Goal: Complete application form: Complete application form

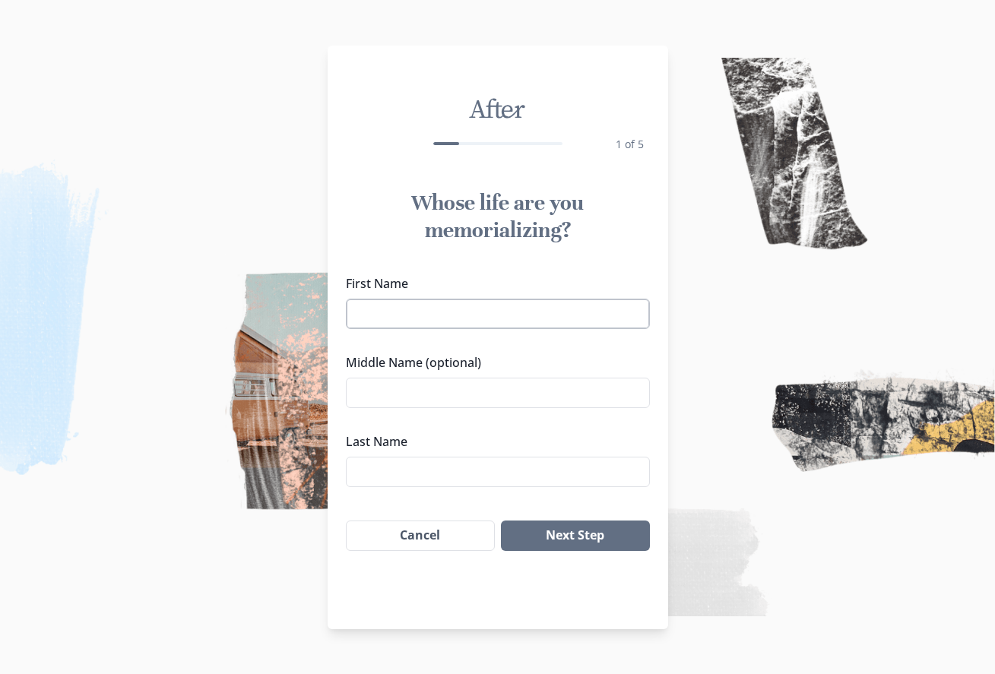
click at [373, 329] on input "First Name" at bounding box center [498, 314] width 304 height 30
type input "[PERSON_NAME]"
click at [378, 408] on input "Middle Name (optional)" at bounding box center [498, 393] width 304 height 30
type input "JR"
click at [376, 487] on input "Last Name" at bounding box center [498, 472] width 304 height 30
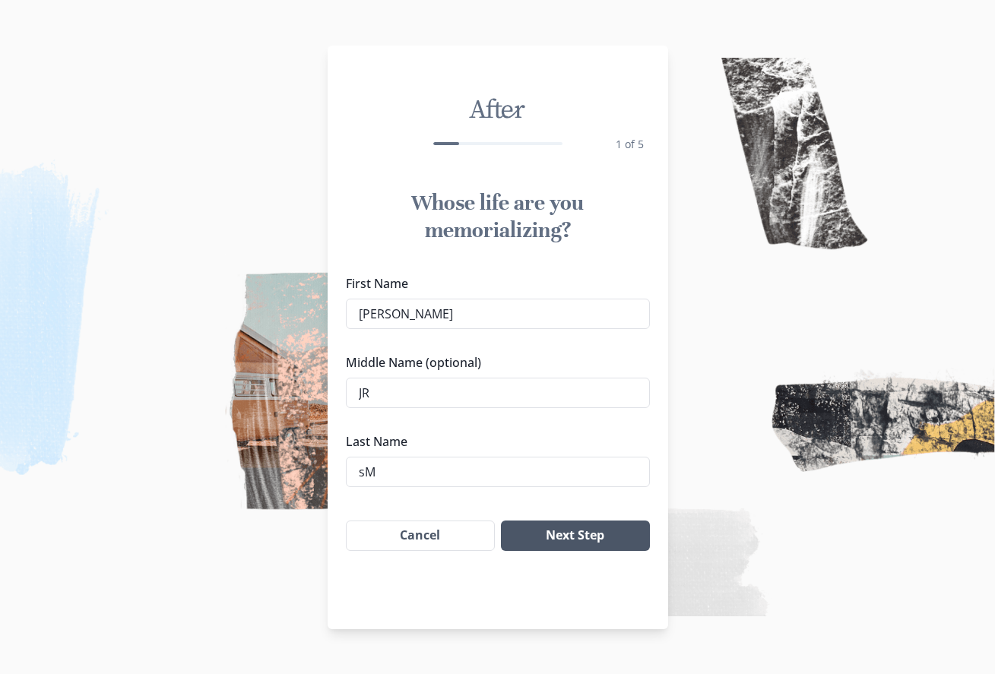
type input "s"
type input "[PERSON_NAME]"
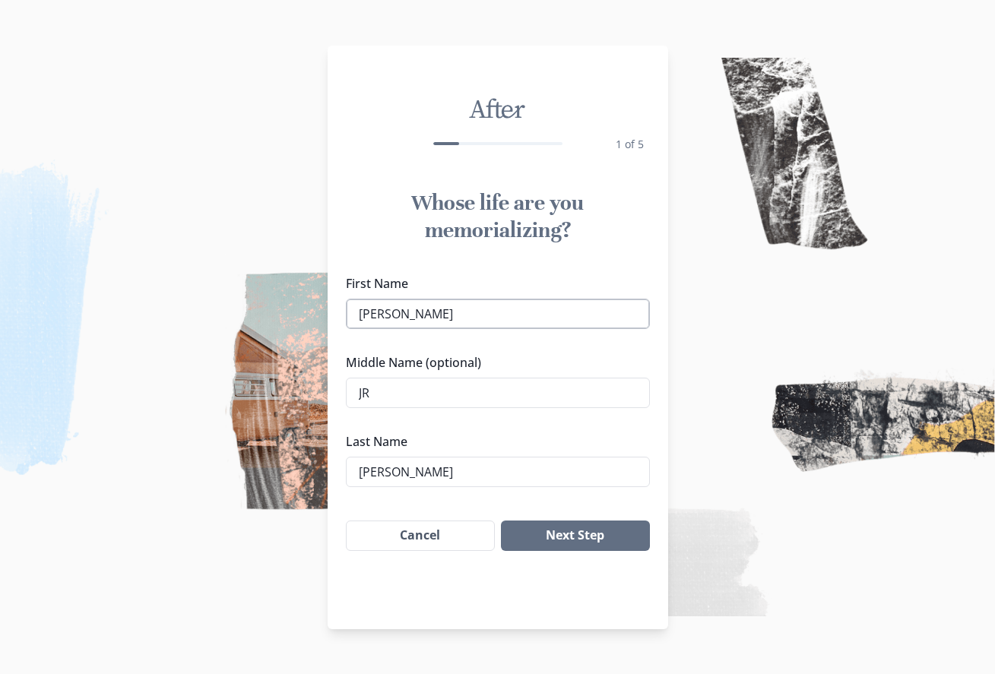
click at [416, 329] on input "[PERSON_NAME]" at bounding box center [498, 314] width 304 height 30
type input "M"
type input "[PERSON_NAME]"
click at [552, 551] on button "Next Step" at bounding box center [575, 536] width 148 height 30
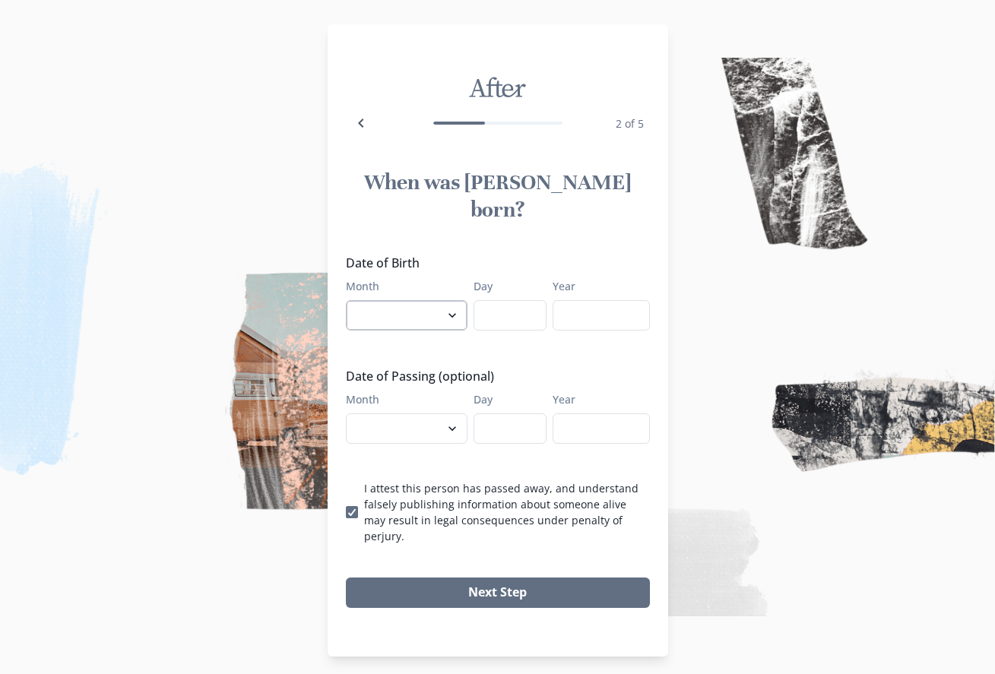
select select "5"
click at [500, 324] on input "Day" at bounding box center [509, 315] width 73 height 30
type input "20"
click at [583, 331] on input "Year" at bounding box center [600, 315] width 97 height 30
type input "1967"
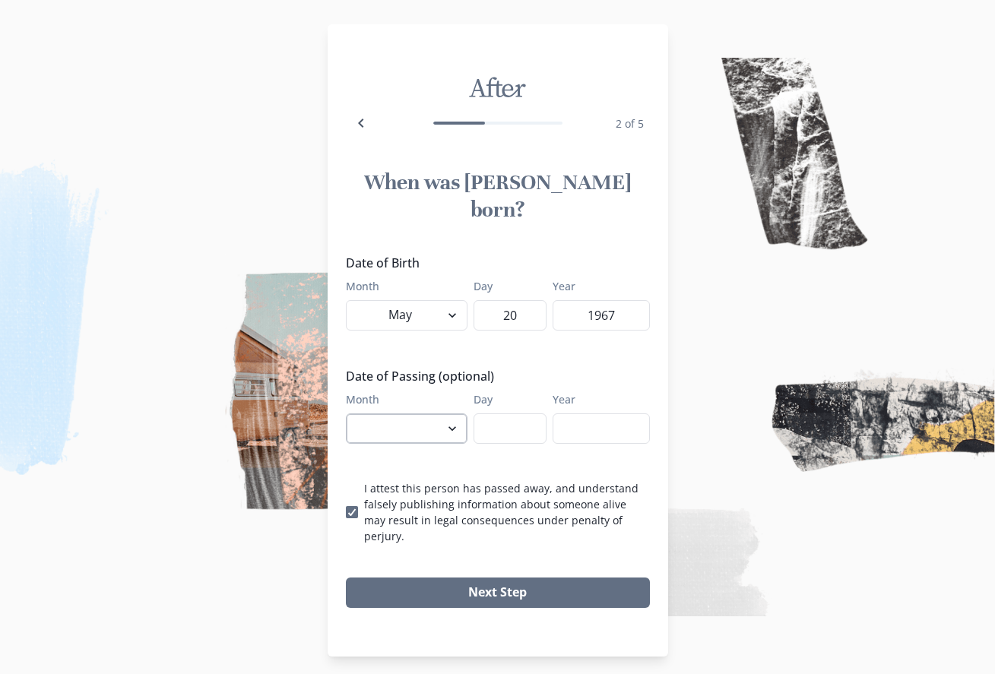
select select "8"
click at [508, 438] on input "Day" at bounding box center [509, 428] width 73 height 30
type input "23"
click at [582, 435] on input "Year" at bounding box center [600, 428] width 97 height 30
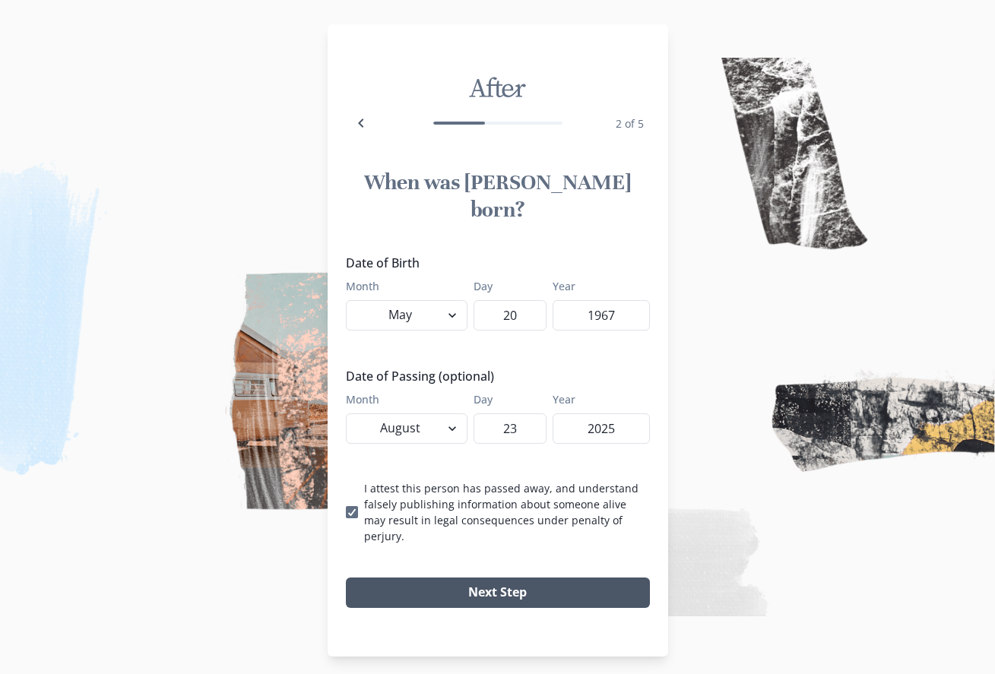
type input "2025"
click at [505, 582] on button "Next Step" at bounding box center [498, 593] width 304 height 30
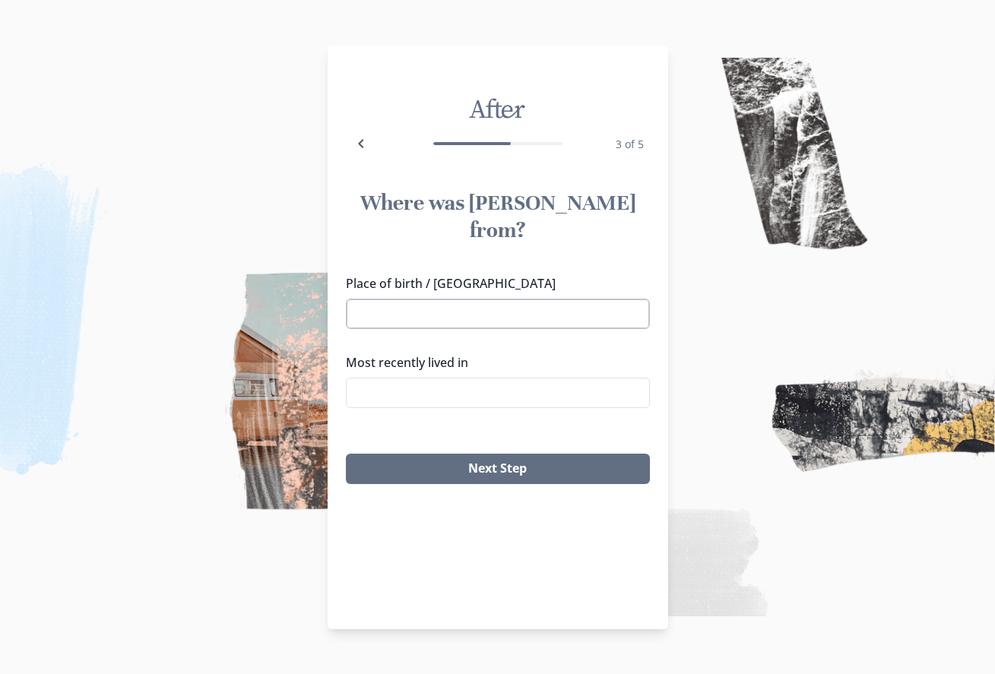
click at [378, 306] on input "Place of birth / [GEOGRAPHIC_DATA]" at bounding box center [498, 314] width 304 height 30
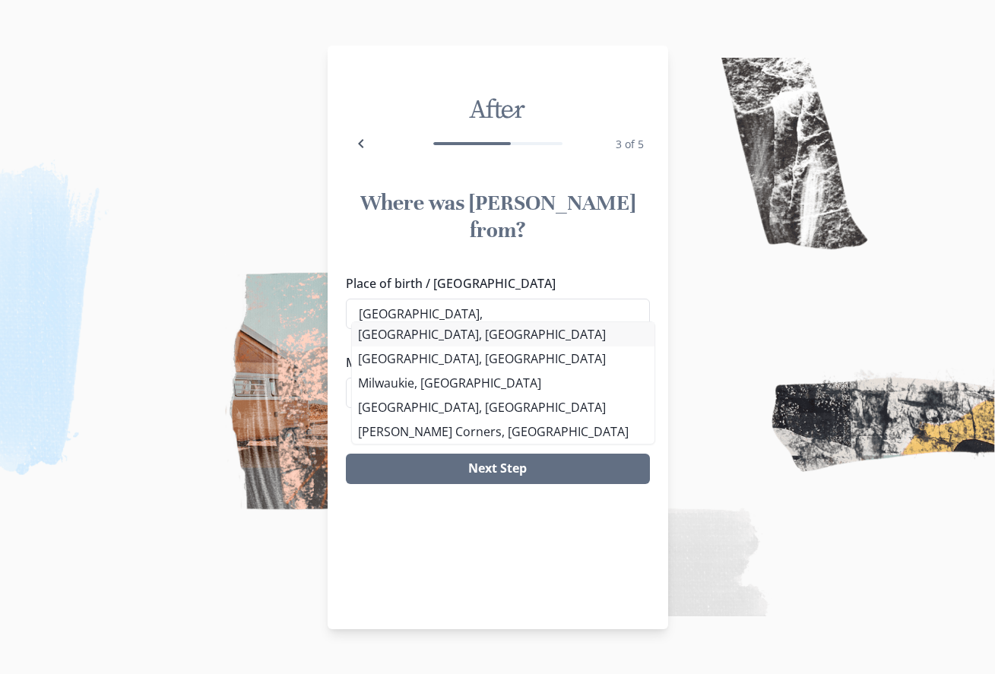
type input "[GEOGRAPHIC_DATA],"
click at [397, 333] on div "Place of birth / Hometown [GEOGRAPHIC_DATA], [GEOGRAPHIC_DATA], [GEOGRAPHIC_DAT…" at bounding box center [498, 347] width 304 height 146
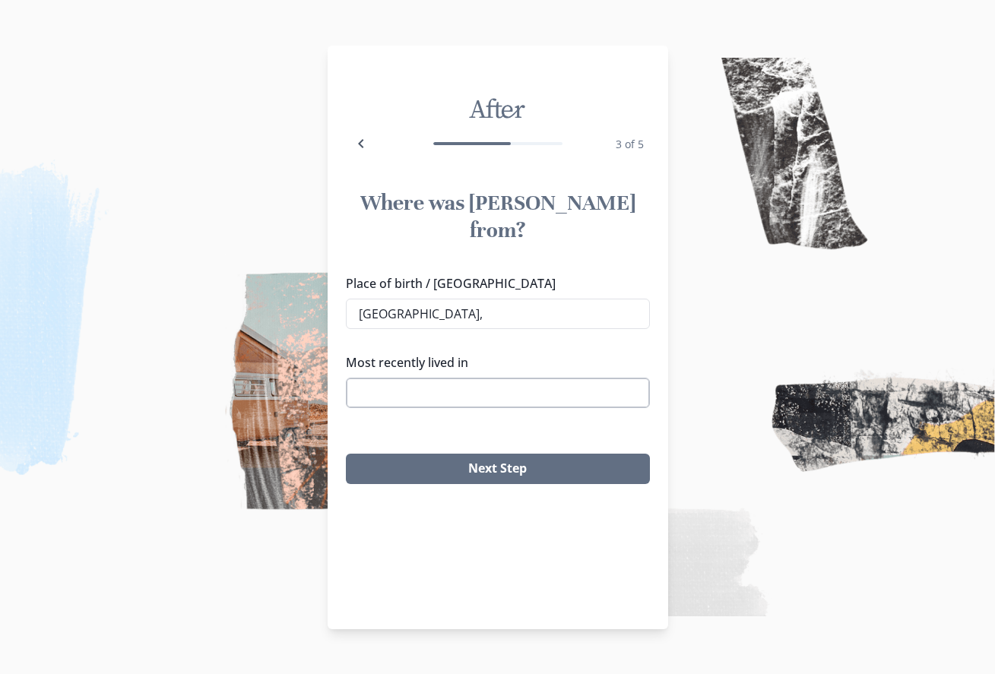
click at [383, 381] on input "Most recently lived in" at bounding box center [498, 393] width 304 height 30
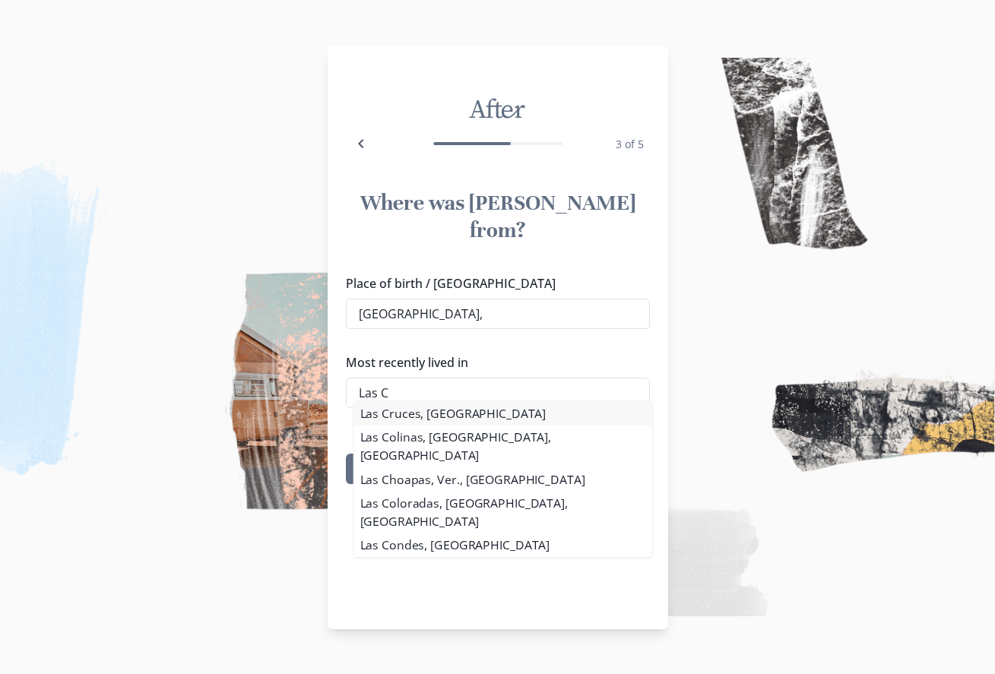
click at [394, 410] on div "Place of birth / Hometown [GEOGRAPHIC_DATA], [GEOGRAPHIC_DATA], [GEOGRAPHIC_DAT…" at bounding box center [498, 347] width 304 height 146
click at [510, 464] on div "Where was [PERSON_NAME] from? Place of birth / Hometown [GEOGRAPHIC_DATA], [GEO…" at bounding box center [498, 336] width 340 height 319
click at [420, 419] on li "Las Cruces, [GEOGRAPHIC_DATA]" at bounding box center [503, 413] width 302 height 24
type input "Las Cruces, [GEOGRAPHIC_DATA]"
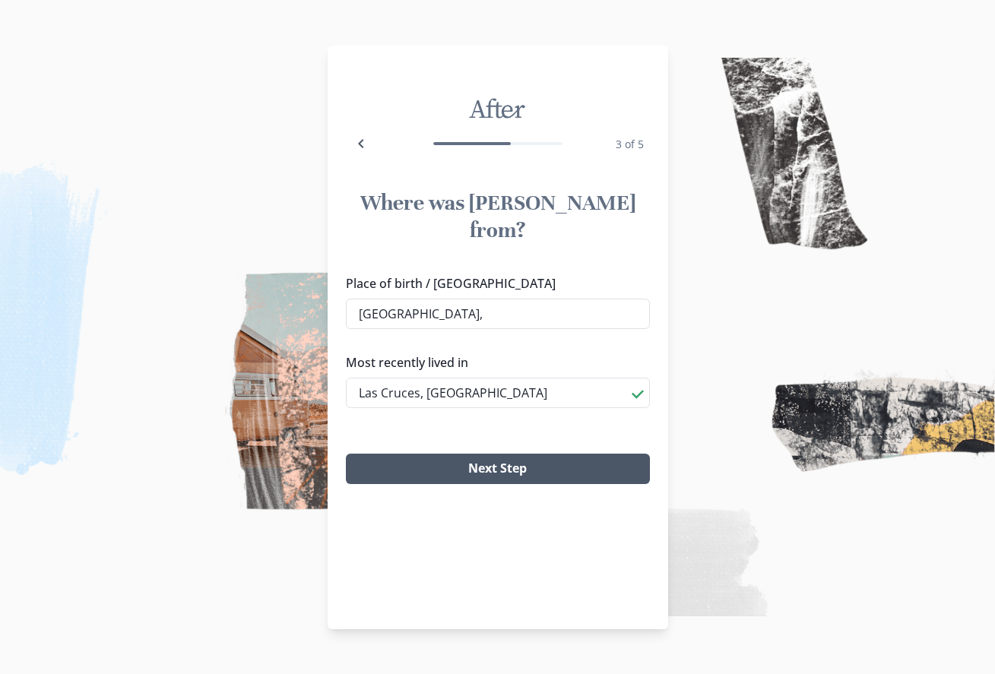
click at [505, 460] on button "Next Step" at bounding box center [498, 469] width 304 height 30
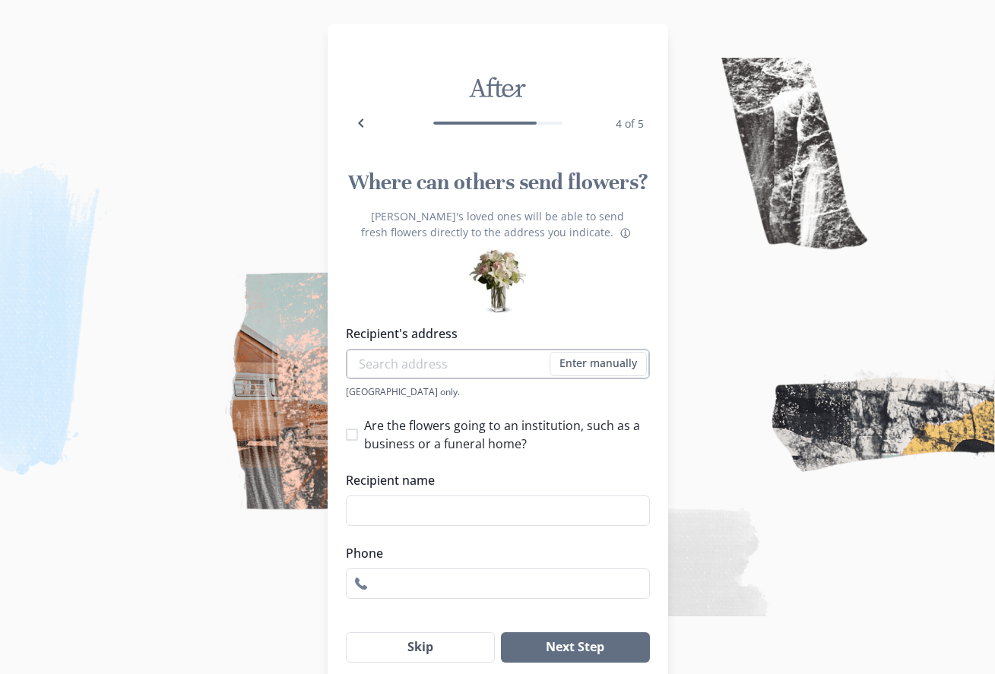
click at [391, 366] on input "Recipient's address" at bounding box center [498, 364] width 304 height 30
type input "6"
click at [423, 395] on div "Recipient's address 3760 Albion Enter manually Address [GEOGRAPHIC_DATA] only. …" at bounding box center [498, 361] width 304 height 74
click at [358, 435] on div "Recipient's address 3760 Albion Enter manually Address [GEOGRAPHIC_DATA] only. …" at bounding box center [498, 461] width 304 height 274
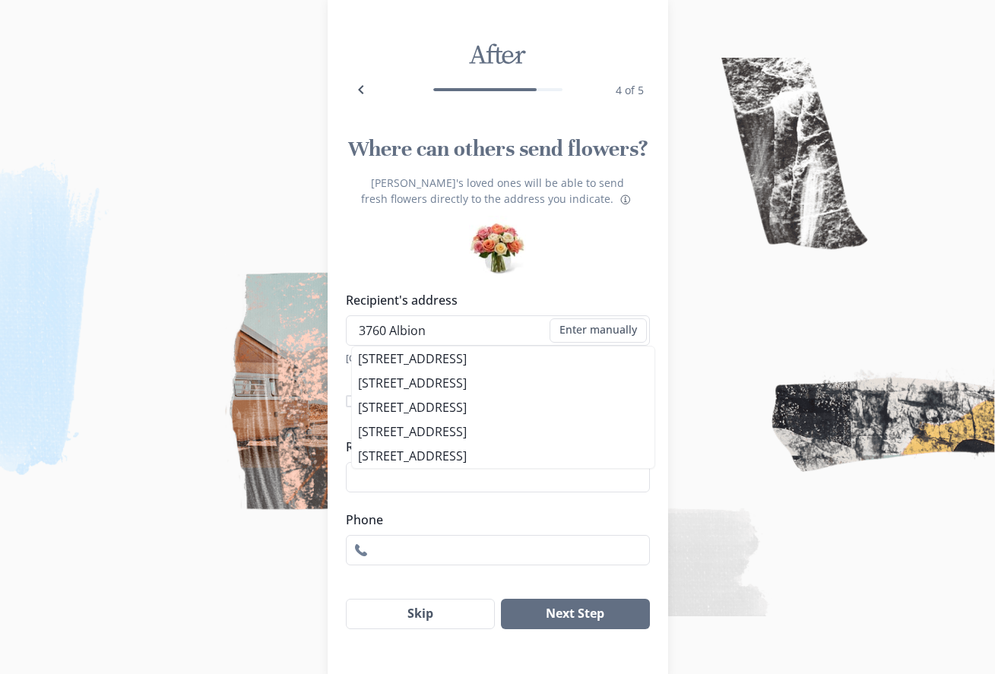
scroll to position [36, 0]
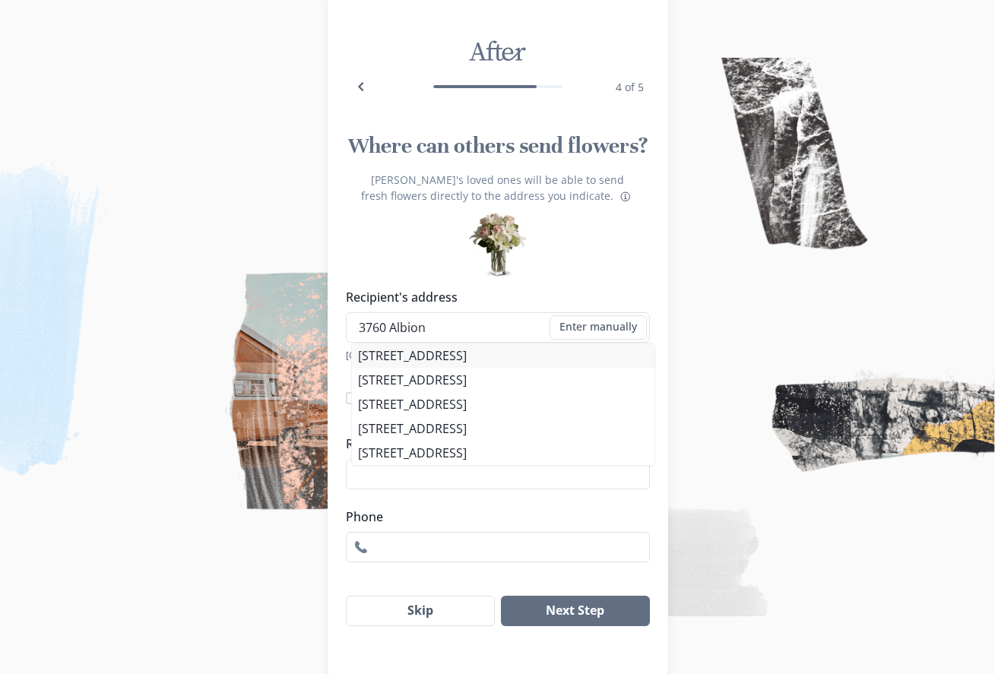
click at [445, 359] on li "[STREET_ADDRESS]" at bounding box center [503, 355] width 302 height 24
type input "[STREET_ADDRESS]"
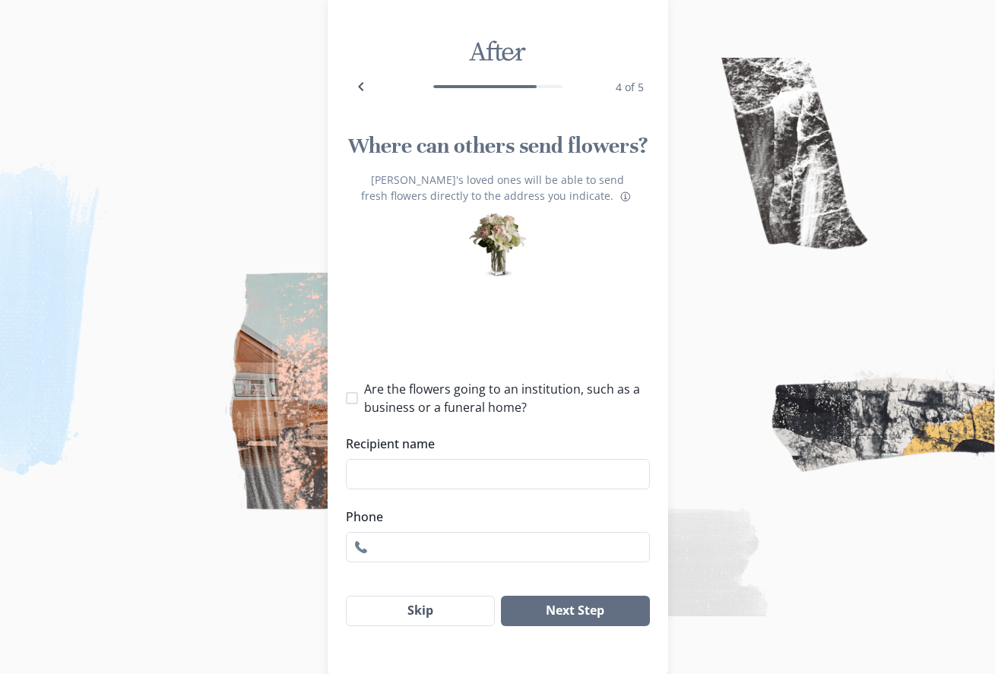
type input "1"
select select "NM"
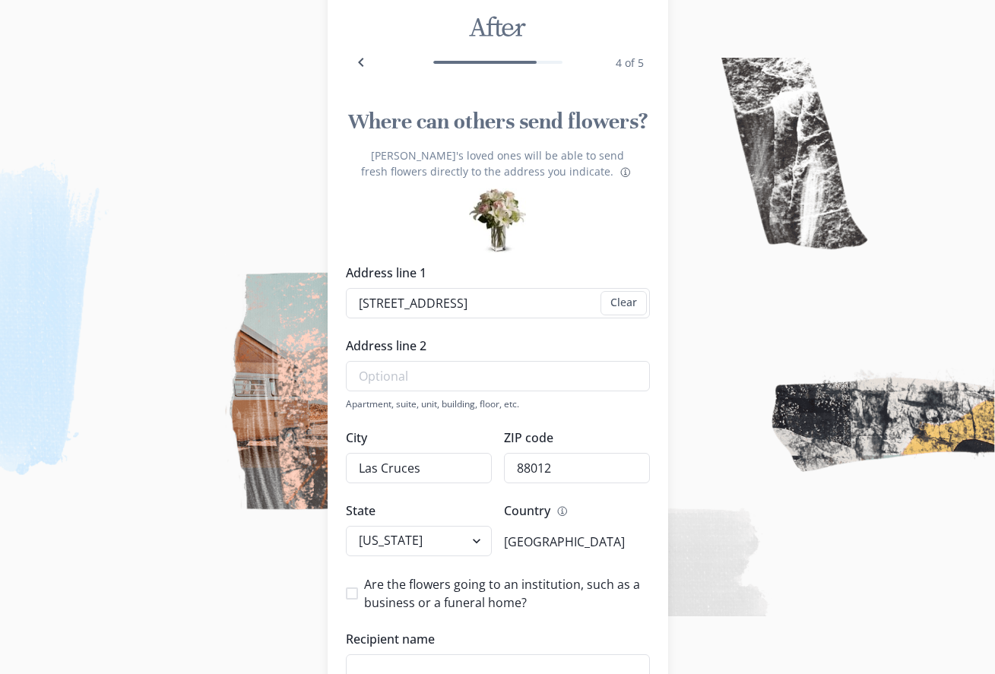
scroll to position [247, 0]
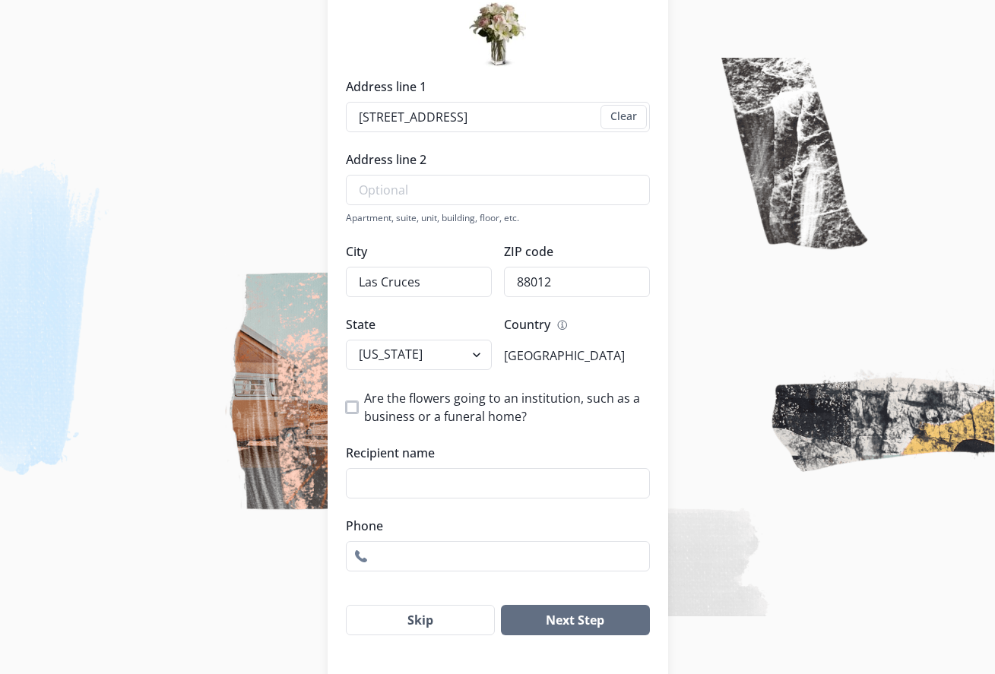
click at [358, 410] on span at bounding box center [352, 407] width 12 height 12
click at [346, 408] on input "Are the flowers going to an institution, such as a business or a funeral home?" at bounding box center [345, 407] width 1 height 1
checkbox input "true"
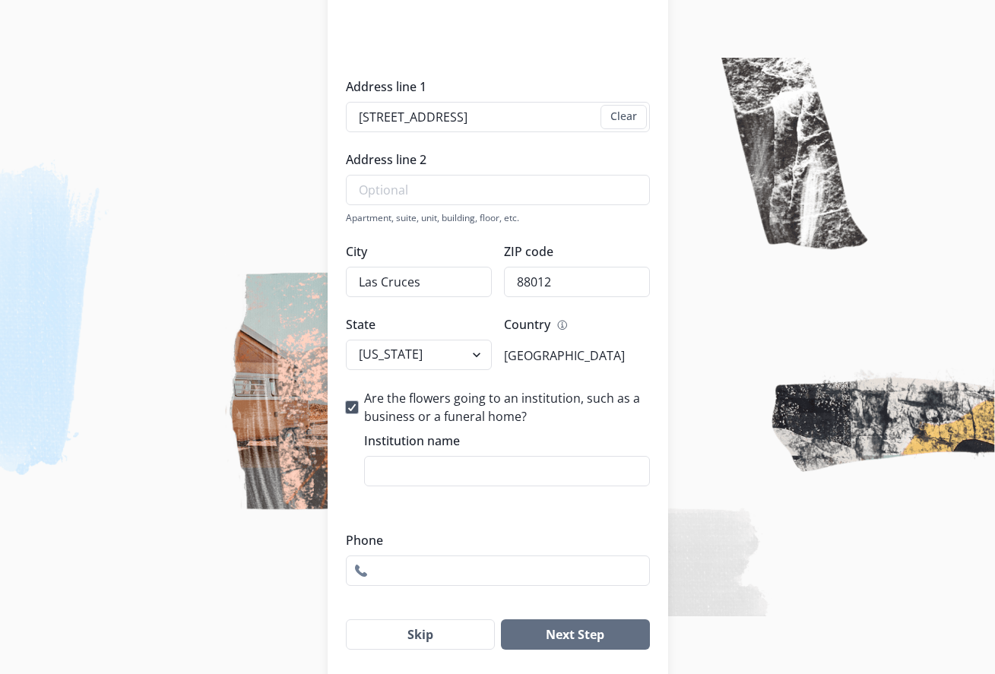
scroll to position [227, 0]
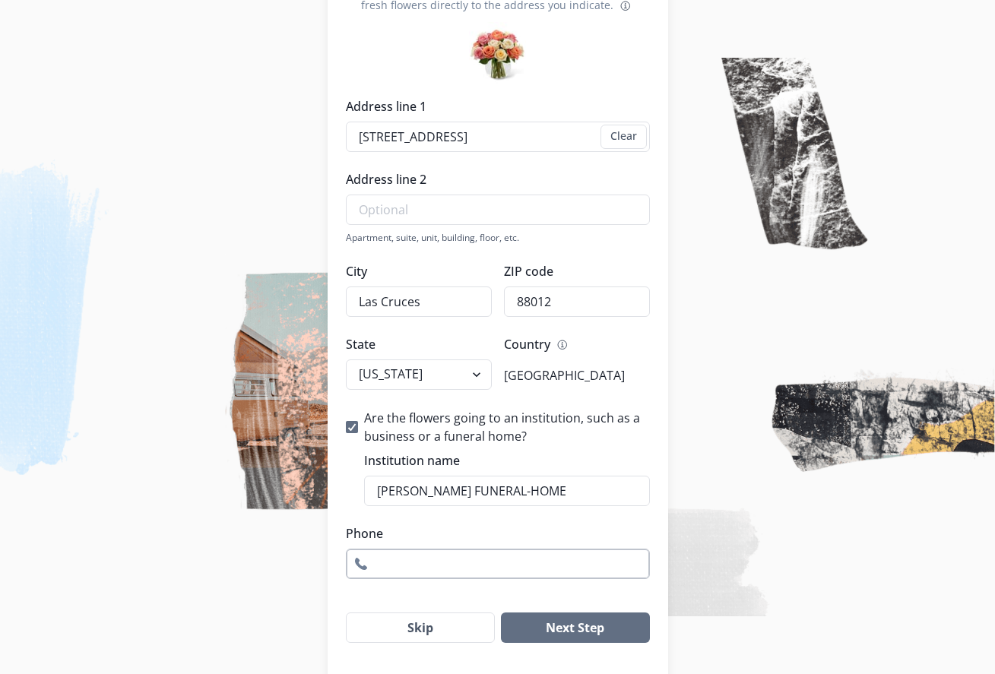
type input "[PERSON_NAME] FUNERAL-HOME"
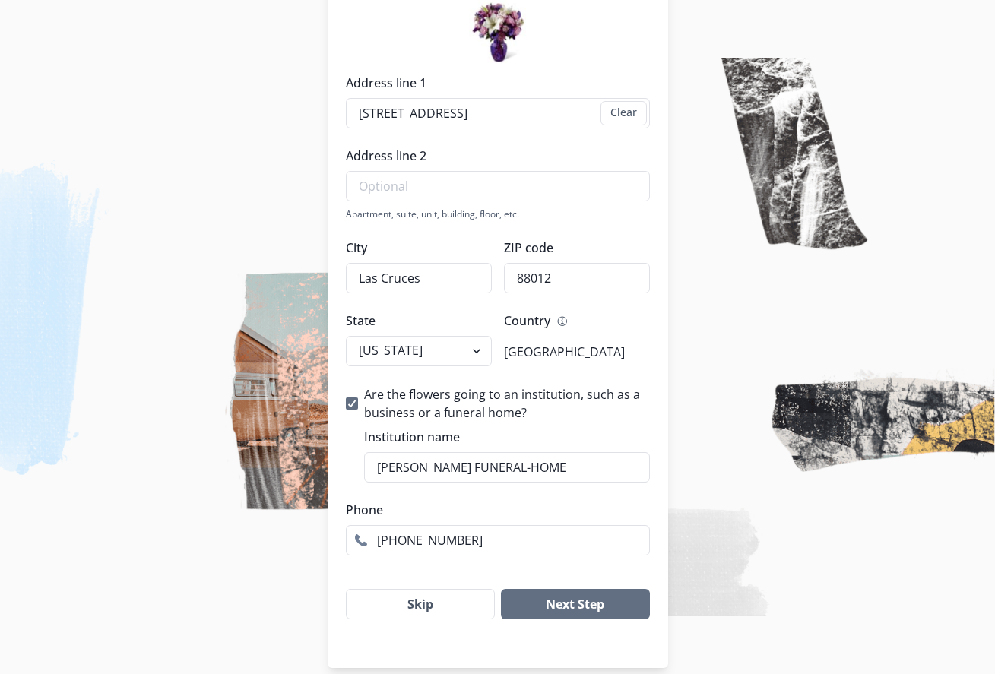
scroll to position [270, 0]
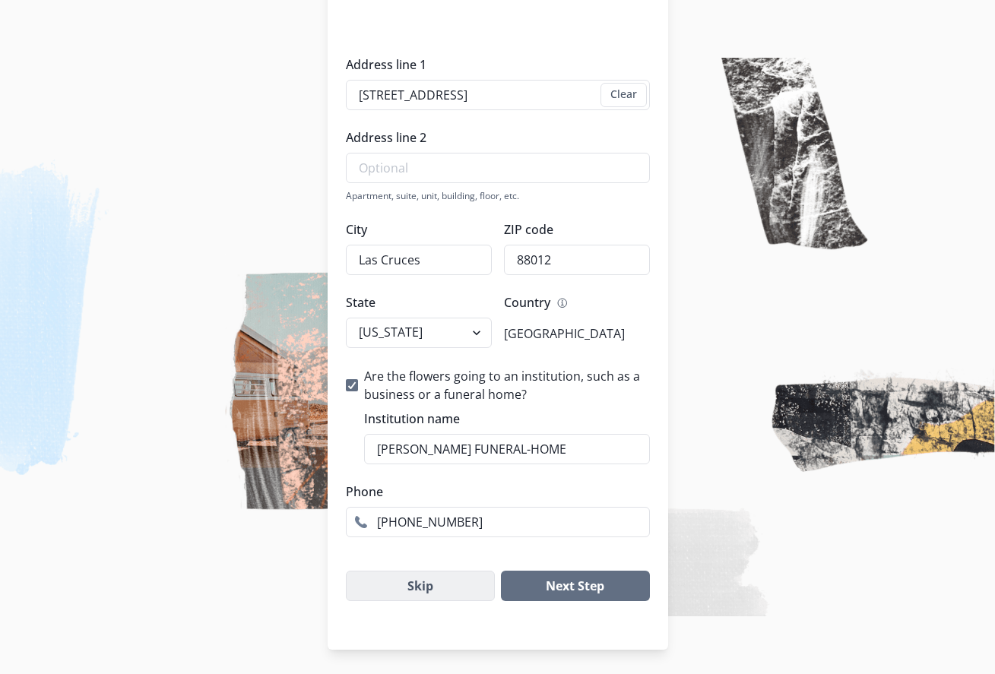
type input "[PHONE_NUMBER]"
click at [427, 585] on button "Skip" at bounding box center [421, 586] width 150 height 30
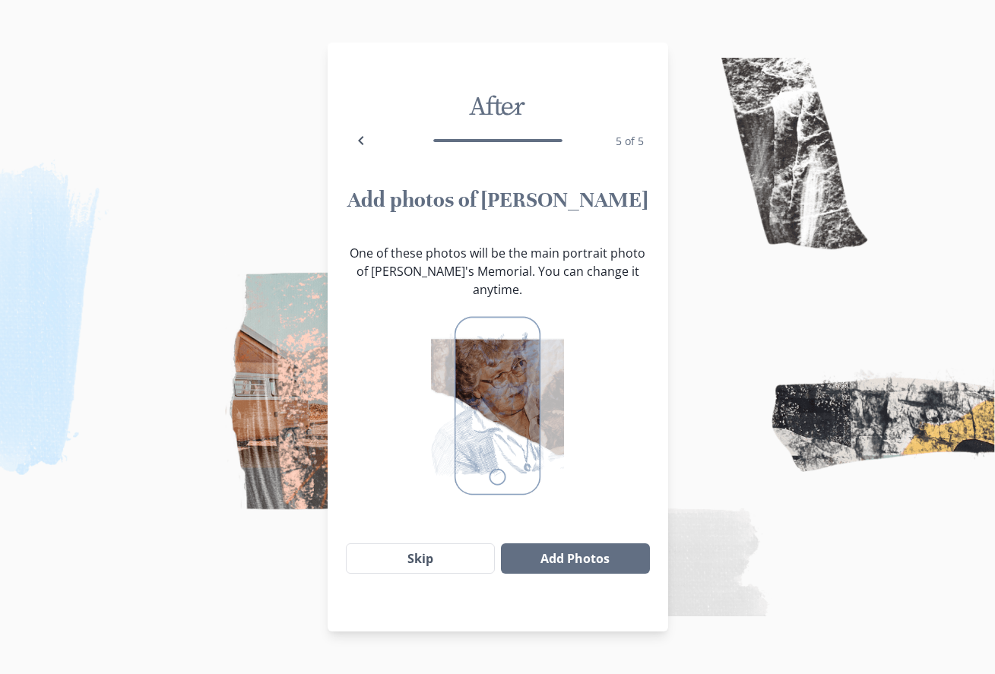
scroll to position [0, 0]
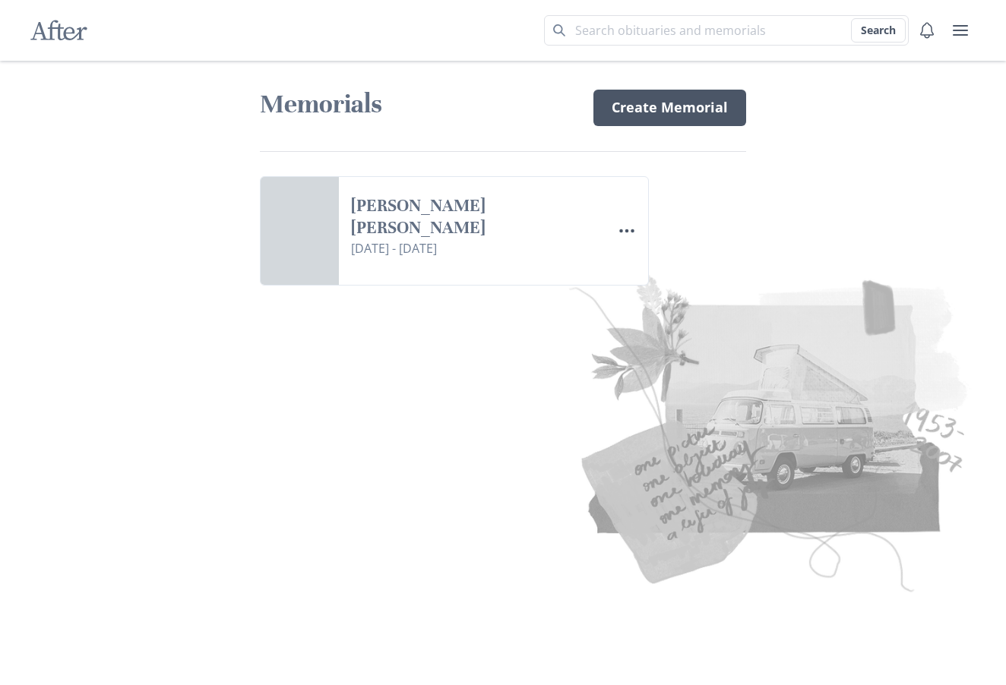
click at [637, 109] on link "Create Memorial" at bounding box center [669, 108] width 153 height 36
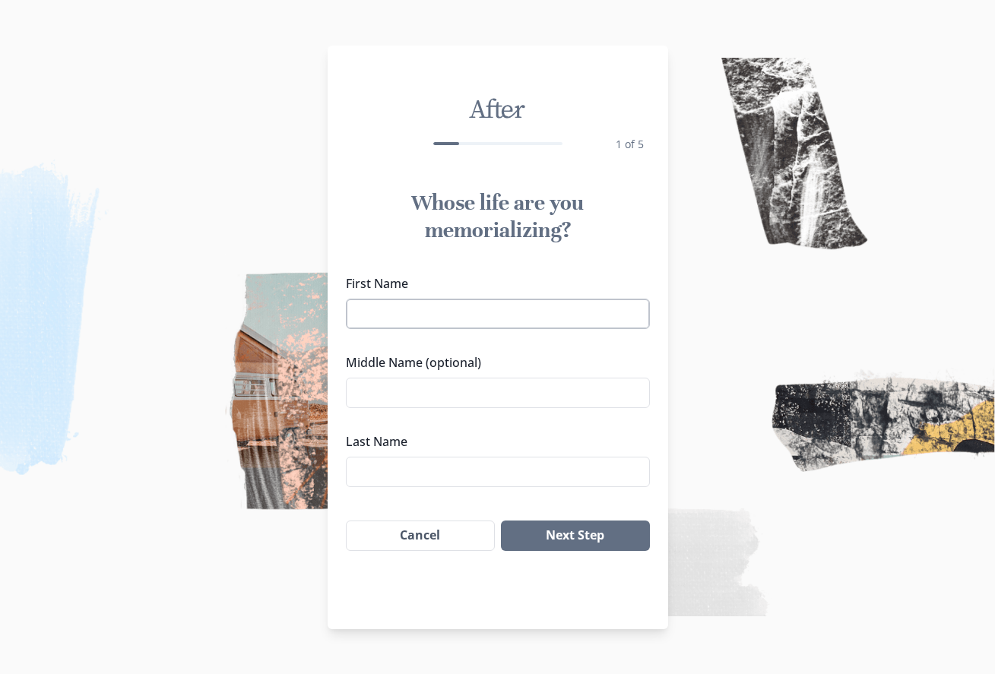
click at [375, 329] on input "First Name" at bounding box center [498, 314] width 304 height 30
type input "[PERSON_NAME]"
click at [378, 408] on input "Middle Name (optional)" at bounding box center [498, 393] width 304 height 30
type input "JR"
click at [384, 487] on input "Last Name" at bounding box center [498, 472] width 304 height 30
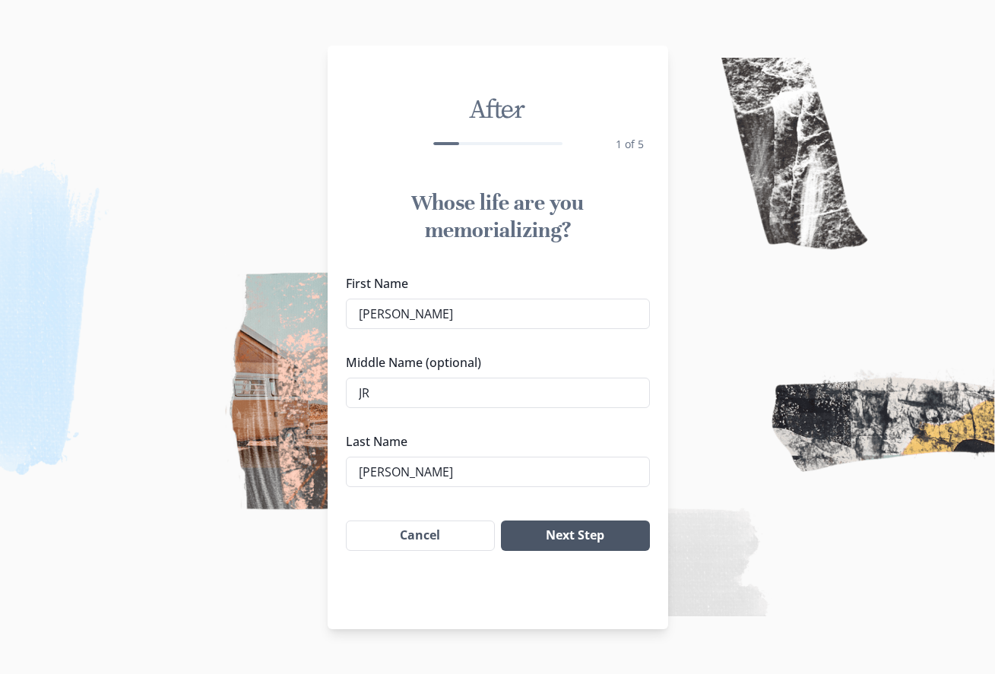
type input "[PERSON_NAME]"
click at [552, 551] on button "Next Step" at bounding box center [575, 536] width 148 height 30
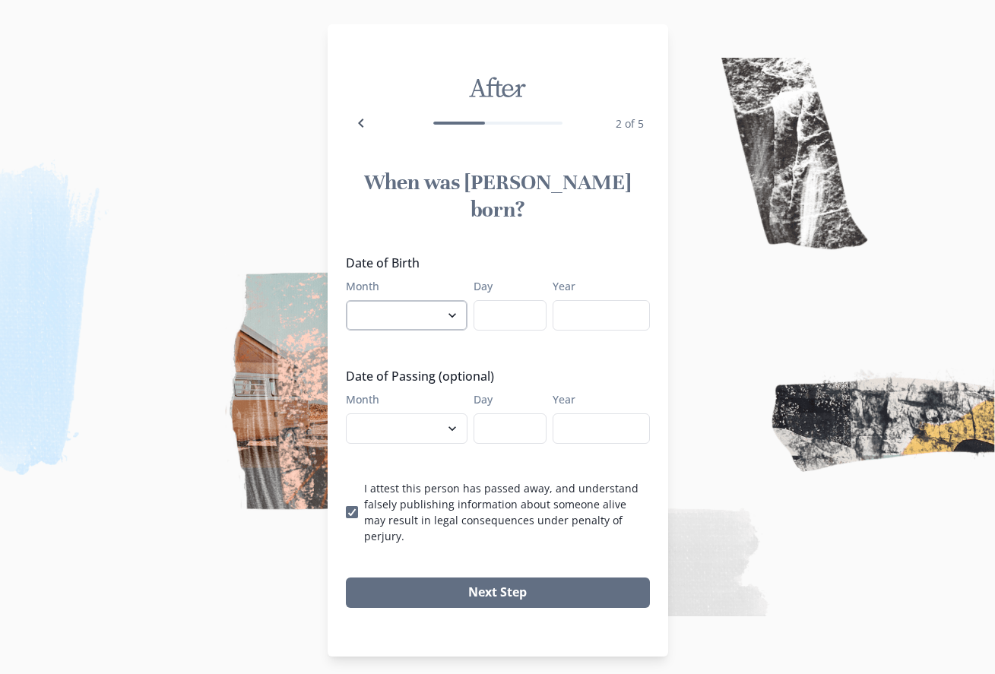
select select "5"
click at [507, 328] on input "Day" at bounding box center [509, 315] width 73 height 30
type input "20"
click at [596, 326] on input "Year" at bounding box center [600, 315] width 97 height 30
type input "1967"
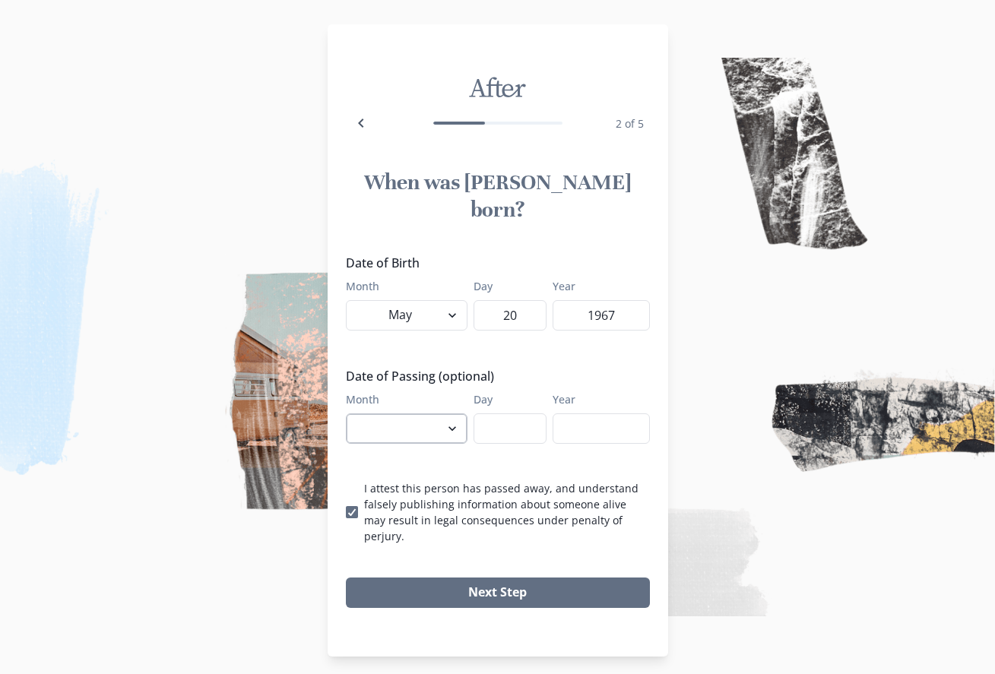
select select "8"
click at [504, 441] on input "Day" at bounding box center [509, 428] width 73 height 30
type input "23"
click at [580, 432] on input "Year" at bounding box center [600, 428] width 97 height 30
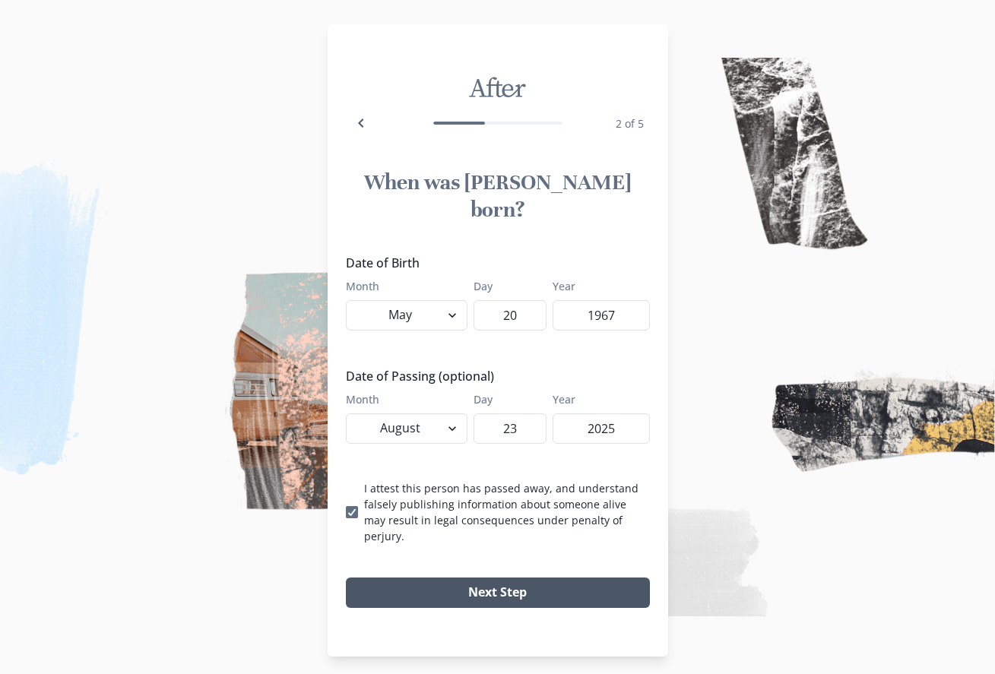
type input "2025"
click at [500, 587] on button "Next Step" at bounding box center [498, 593] width 304 height 30
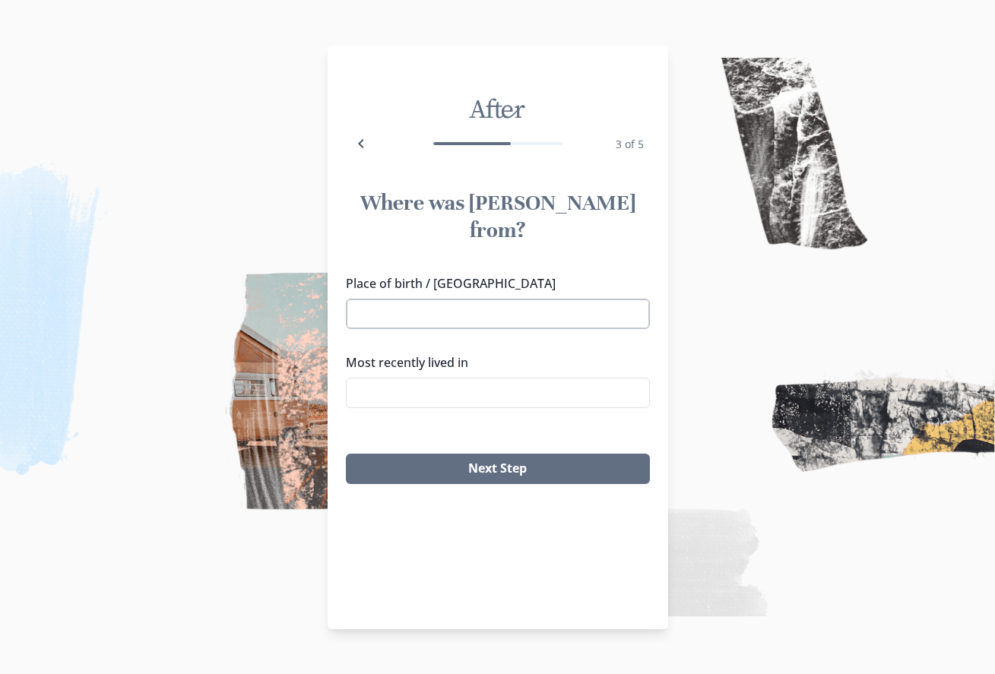
click at [388, 302] on input "Place of birth / [GEOGRAPHIC_DATA]" at bounding box center [498, 314] width 304 height 30
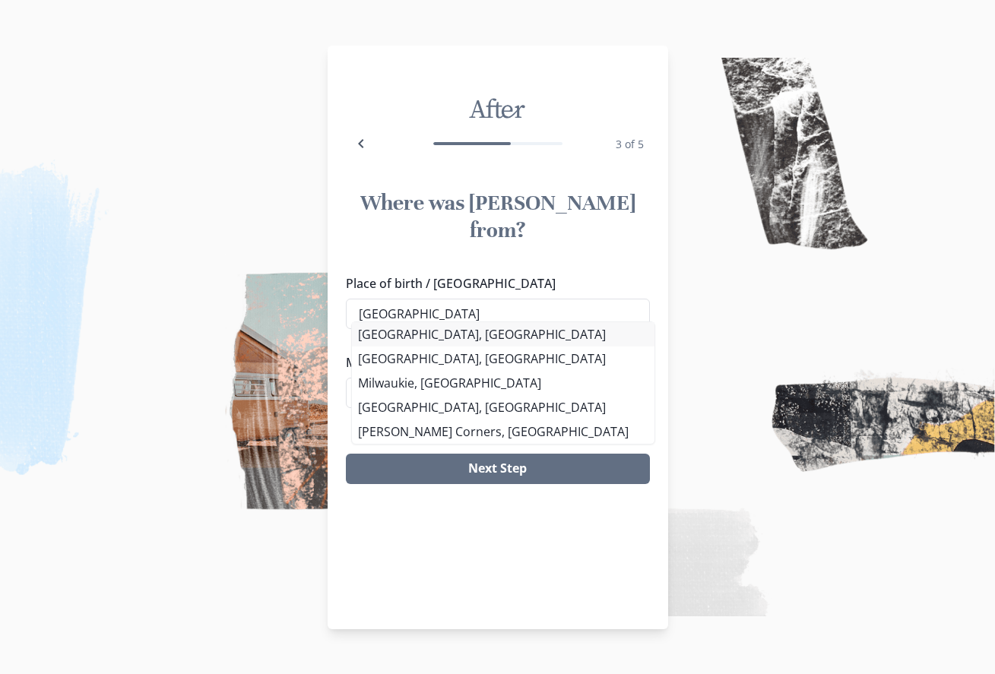
type input "[GEOGRAPHIC_DATA]"
click at [397, 340] on div "Place of birth / Hometown [GEOGRAPHIC_DATA] [GEOGRAPHIC_DATA], [GEOGRAPHIC_DATA…" at bounding box center [498, 347] width 304 height 146
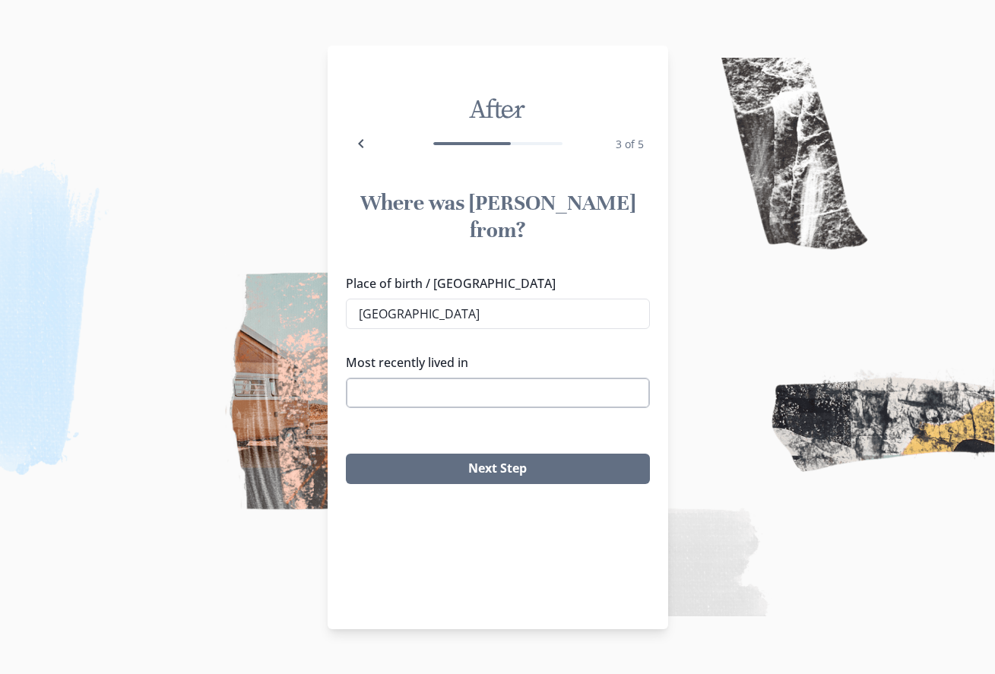
click at [385, 378] on input "Most recently lived in" at bounding box center [498, 393] width 304 height 30
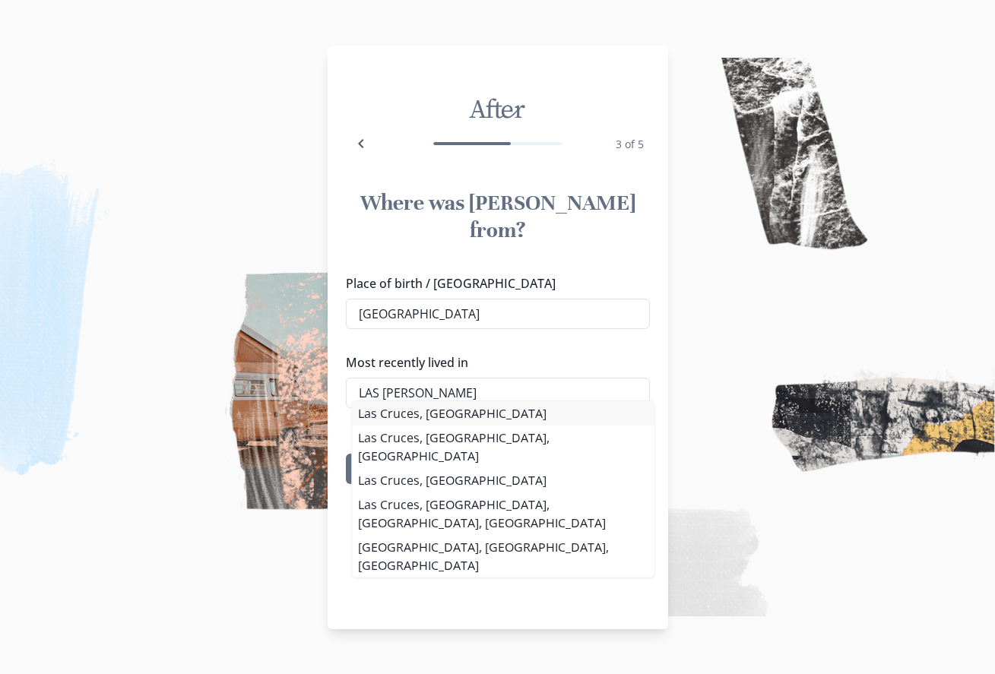
click at [407, 419] on li "Las Cruces, [GEOGRAPHIC_DATA]" at bounding box center [503, 413] width 302 height 24
type input "Las Cruces, [GEOGRAPHIC_DATA]"
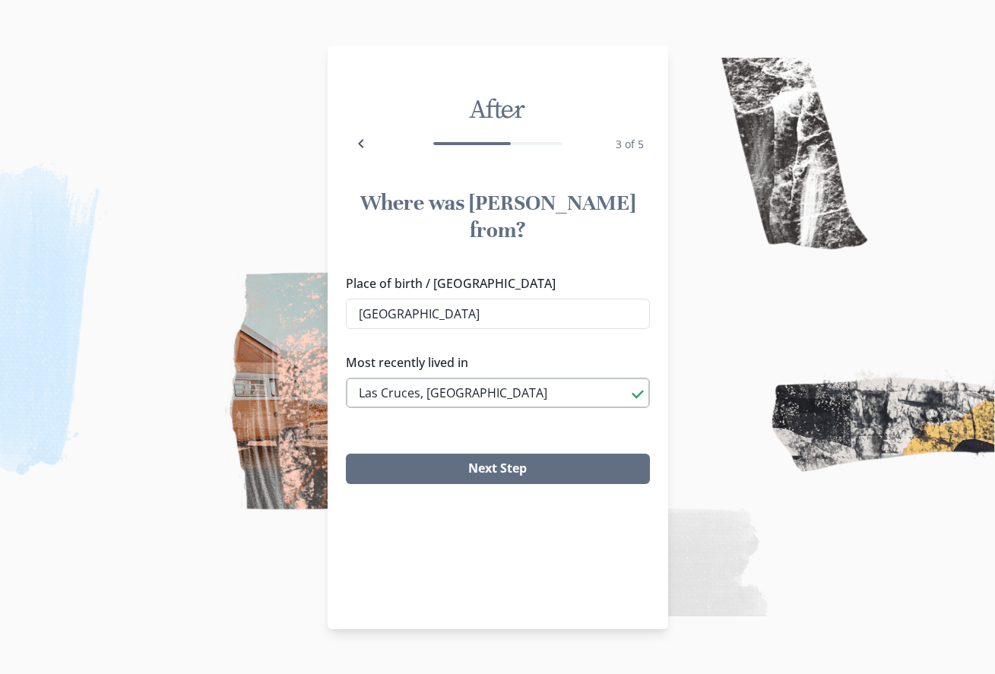
click at [462, 384] on input "Las Cruces, [GEOGRAPHIC_DATA]" at bounding box center [498, 393] width 304 height 30
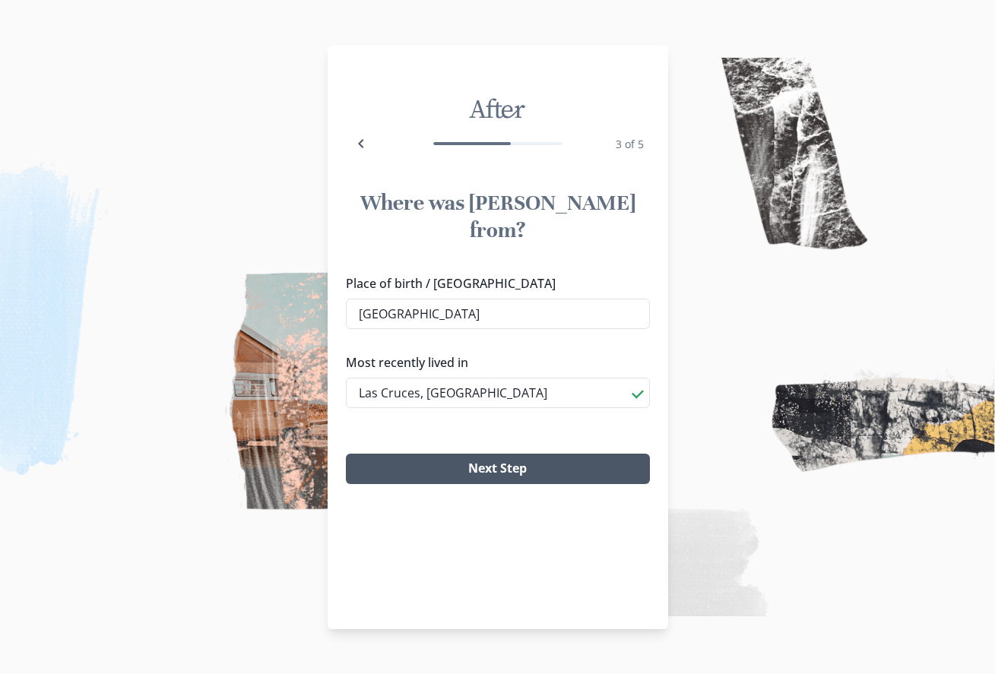
click at [498, 461] on button "Next Step" at bounding box center [498, 469] width 304 height 30
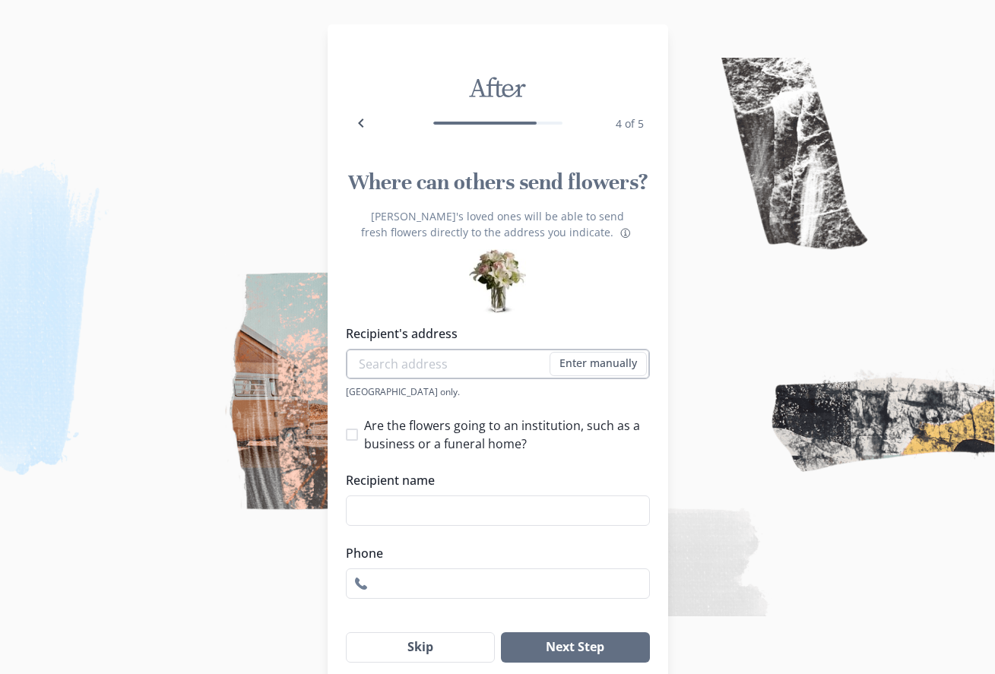
click at [361, 366] on input "Recipient's address" at bounding box center [498, 364] width 304 height 30
type input "6"
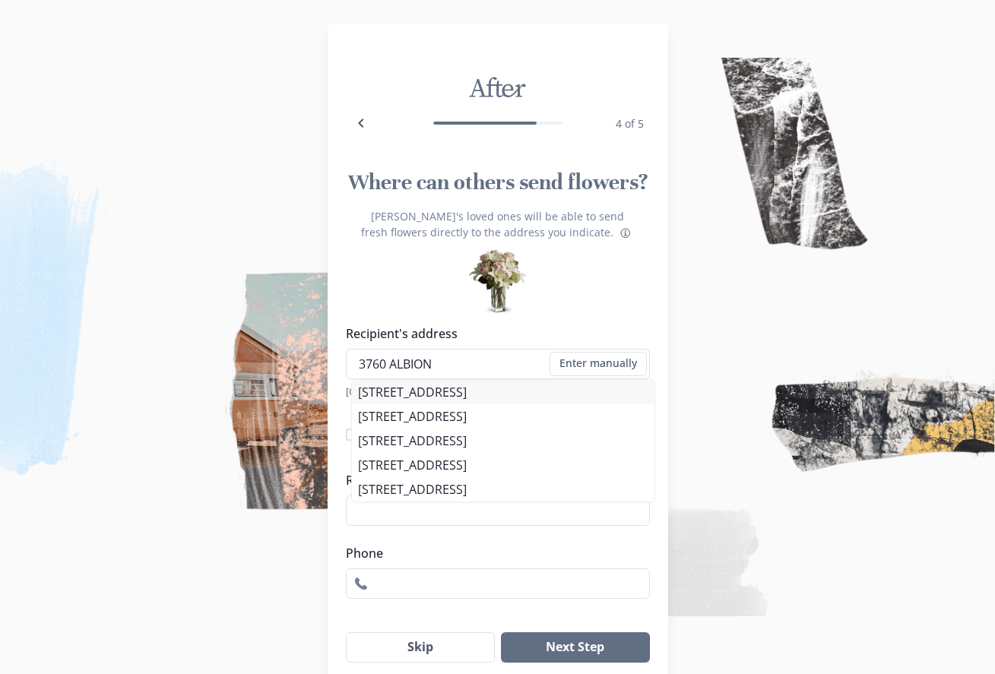
click at [397, 394] on div "Recipient's address 3760 ALBION Enter manually Address [GEOGRAPHIC_DATA] only. …" at bounding box center [498, 361] width 304 height 74
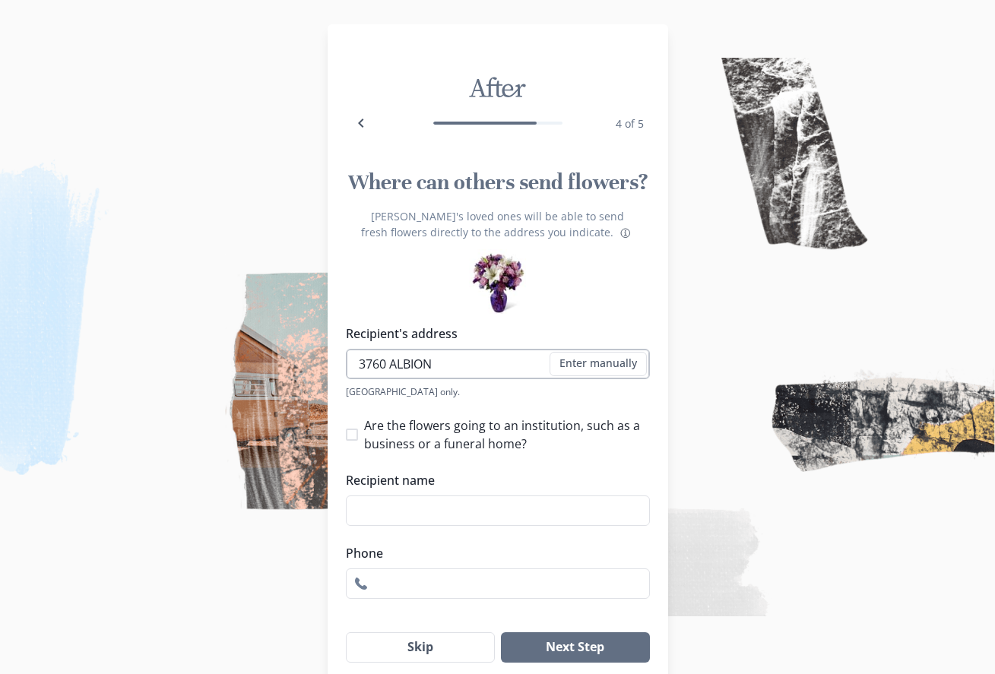
click at [455, 359] on input "3760 ALBION" at bounding box center [498, 364] width 304 height 30
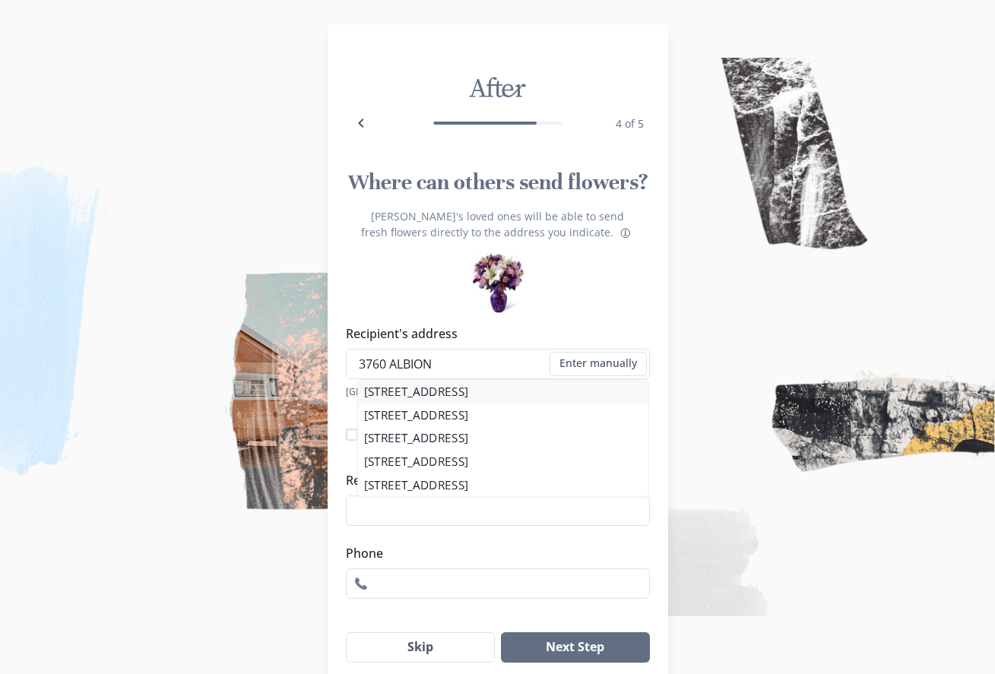
click at [464, 394] on div "Recipient's address 3760 ALBION Enter manually Address [GEOGRAPHIC_DATA] only. …" at bounding box center [498, 361] width 304 height 74
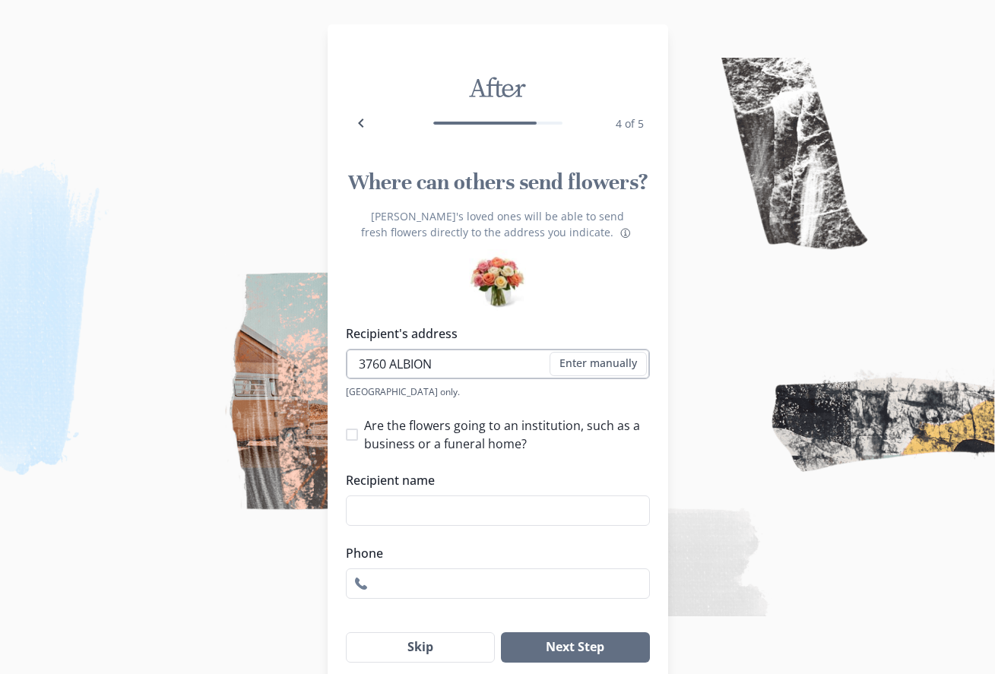
click at [452, 364] on input "3760 ALBION" at bounding box center [498, 364] width 304 height 30
type input "[STREET_ADDRESS]"
click at [356, 434] on span at bounding box center [352, 435] width 12 height 12
click at [346, 434] on input "Are the flowers going to an institution, such as a business or a funeral home?" at bounding box center [345, 434] width 1 height 1
checkbox input "true"
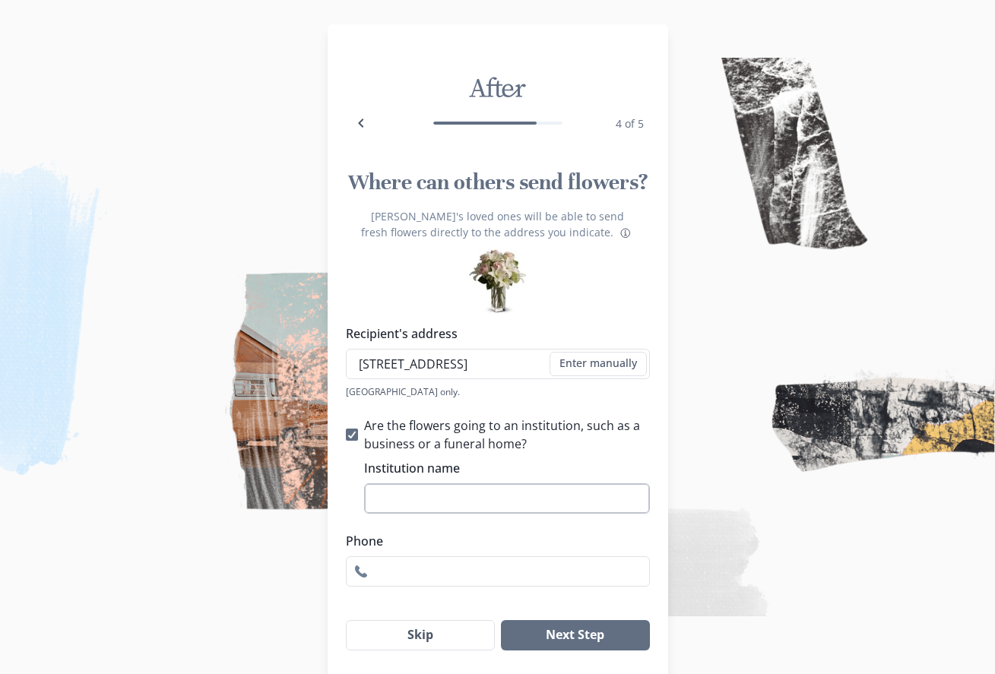
type input "l"
type input "LA [PERSON_NAME] FUNERAL-HOME"
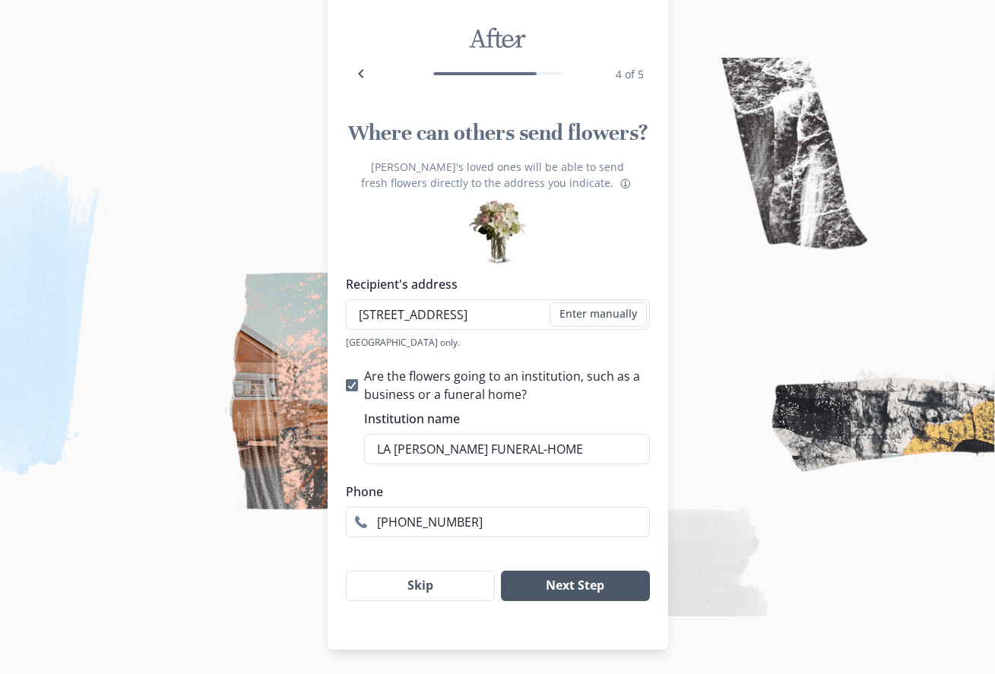
type input "[PHONE_NUMBER]"
click at [575, 590] on button "Next Step" at bounding box center [575, 586] width 148 height 30
click at [581, 318] on button "Enter manually" at bounding box center [597, 314] width 97 height 24
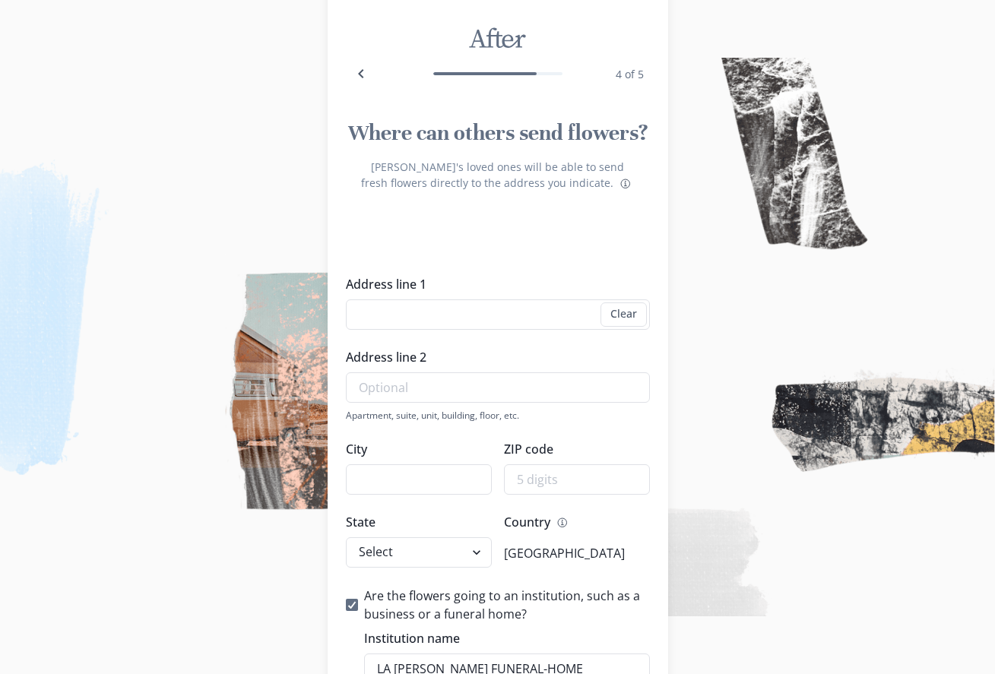
scroll to position [0, 0]
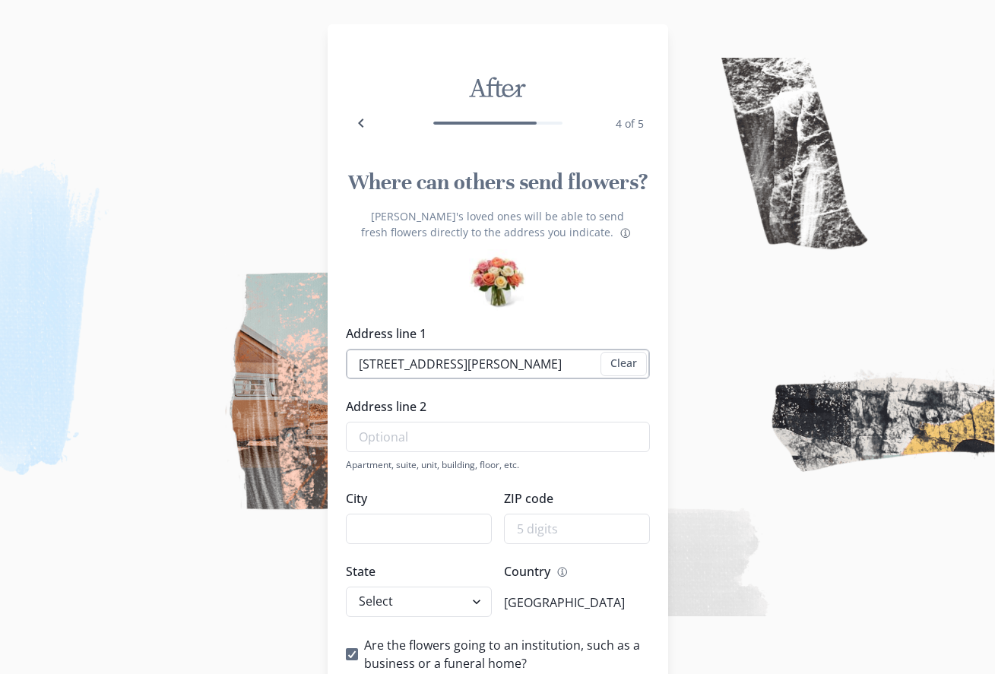
click at [593, 363] on input "[STREET_ADDRESS][PERSON_NAME]" at bounding box center [498, 364] width 304 height 30
type input "555 [PERSON_NAME]"
click at [370, 522] on input "City" at bounding box center [419, 529] width 146 height 30
type input "Las Cruces"
type input "88005"
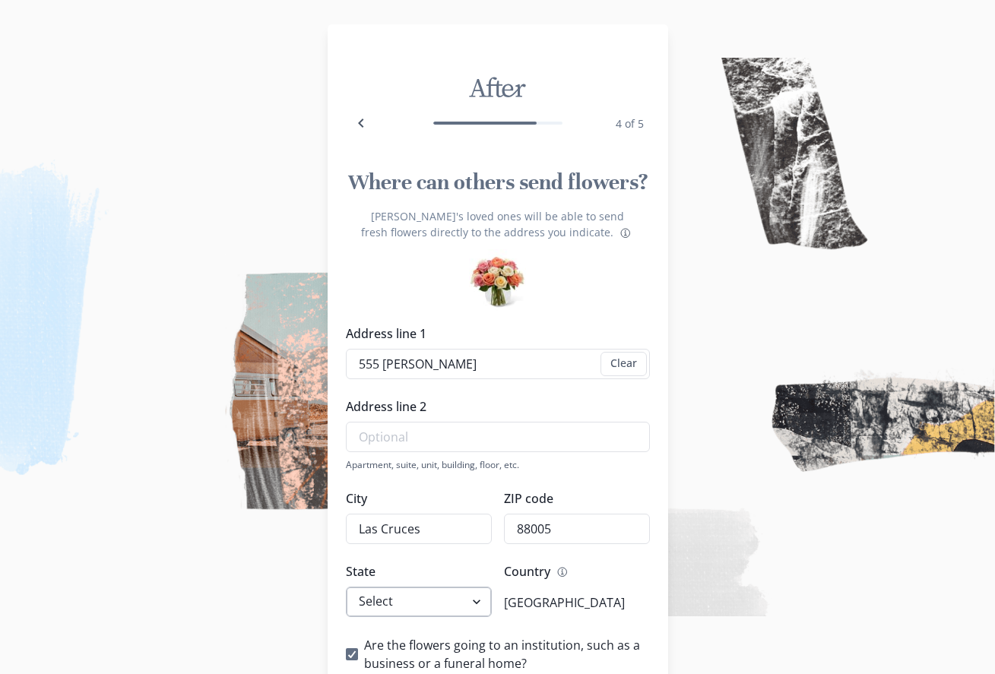
select select "NM"
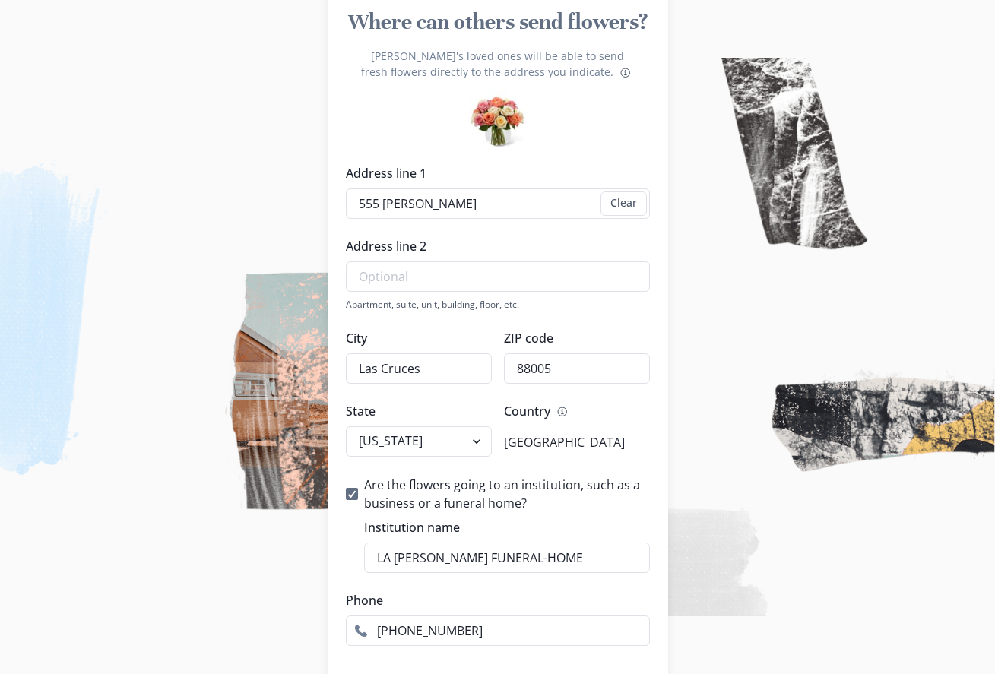
scroll to position [270, 0]
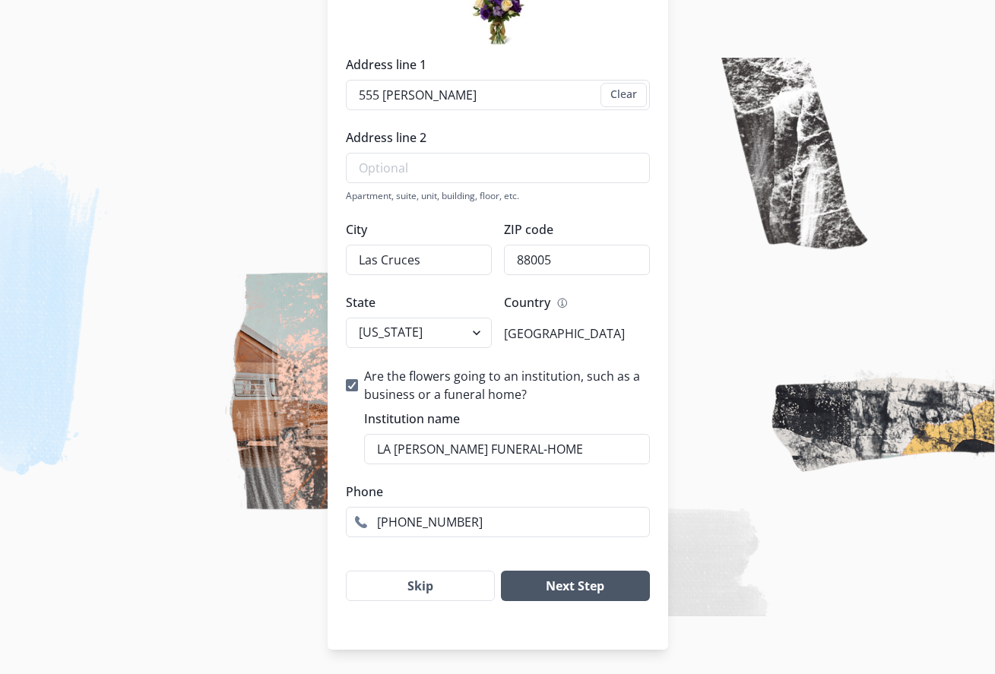
click at [571, 587] on button "Next Step" at bounding box center [575, 586] width 148 height 30
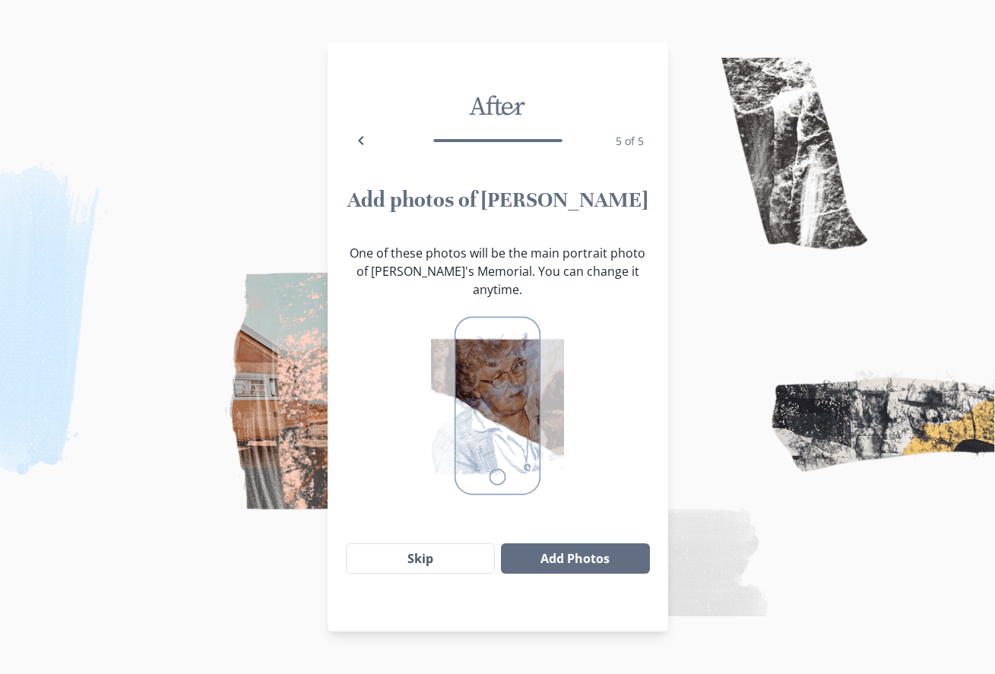
scroll to position [40, 0]
